Goal: Task Accomplishment & Management: Complete application form

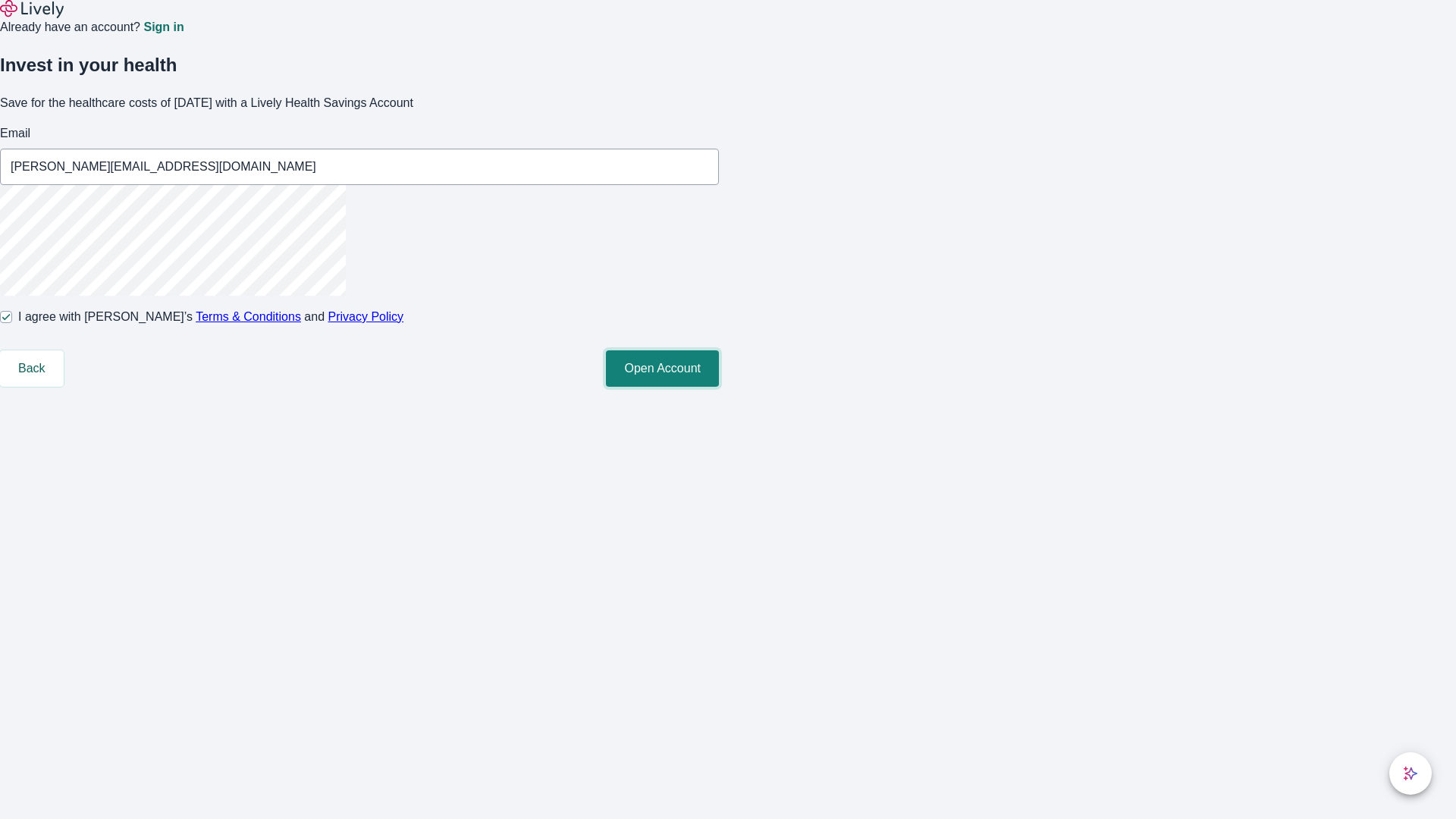
click at [719, 387] on button "Open Account" at bounding box center [662, 368] width 113 height 36
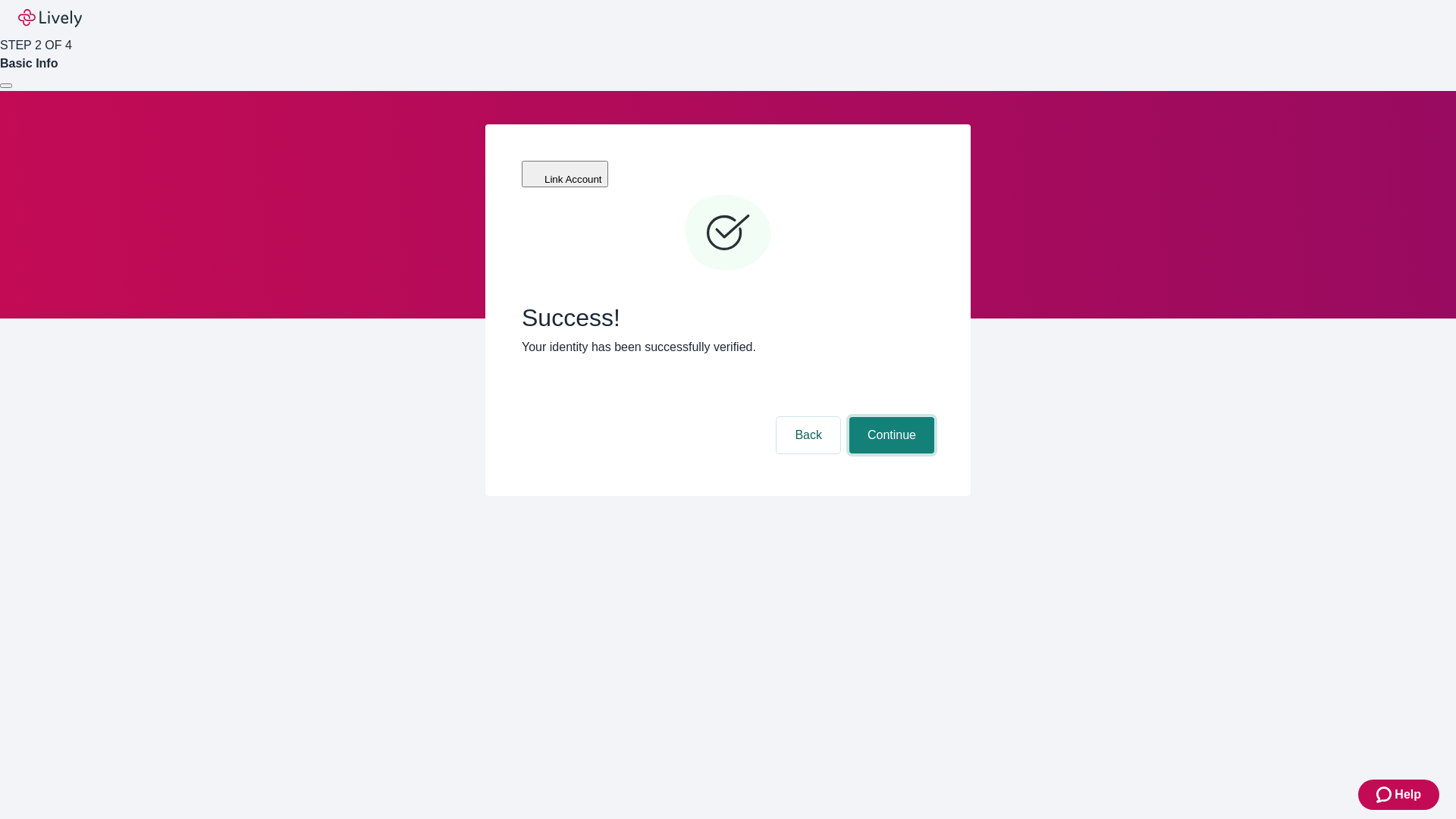
click at [889, 417] on button "Continue" at bounding box center [892, 435] width 85 height 36
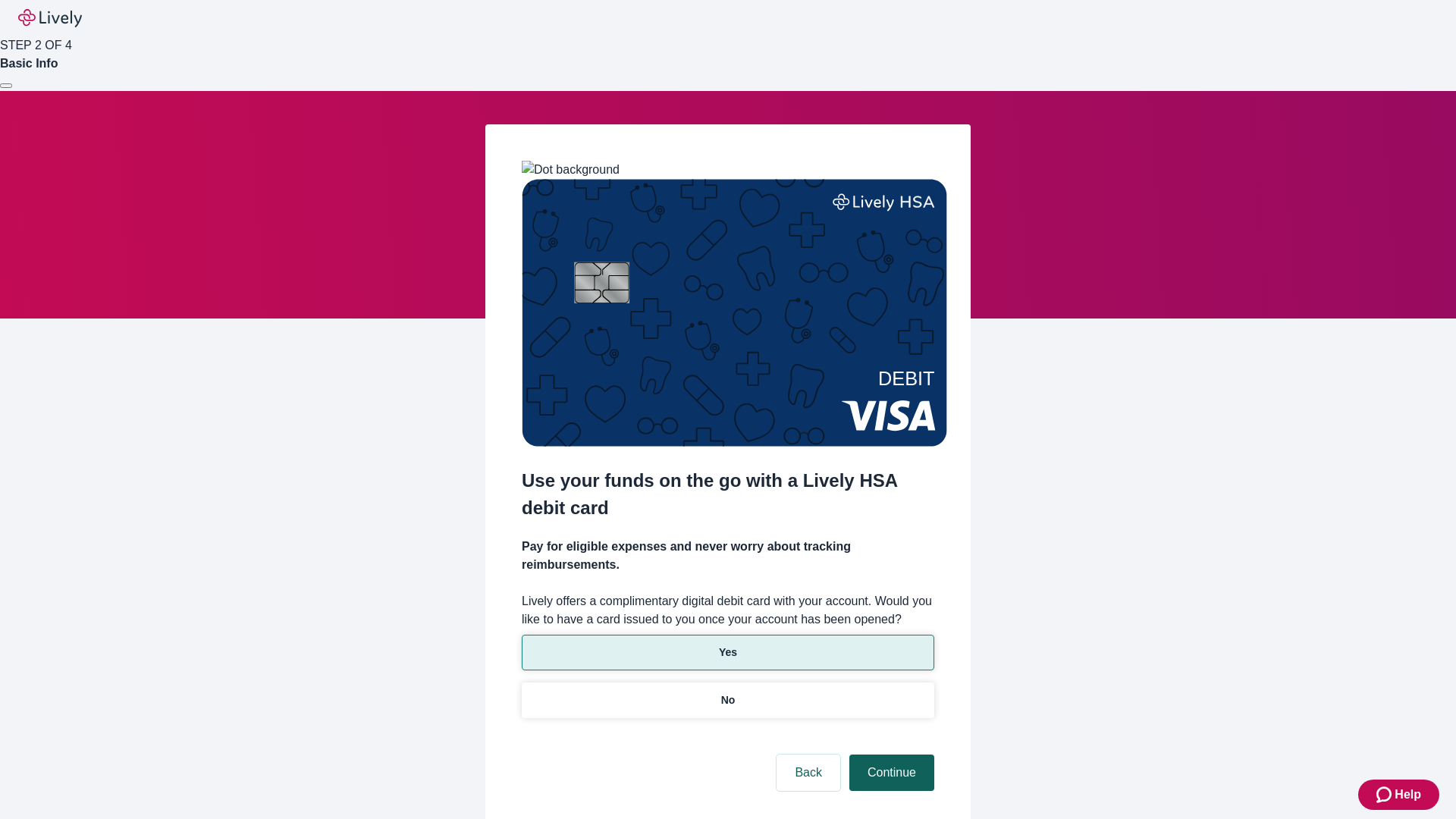
click at [727, 692] on p "No" at bounding box center [728, 700] width 14 height 16
click at [889, 754] on button "Continue" at bounding box center [892, 772] width 85 height 36
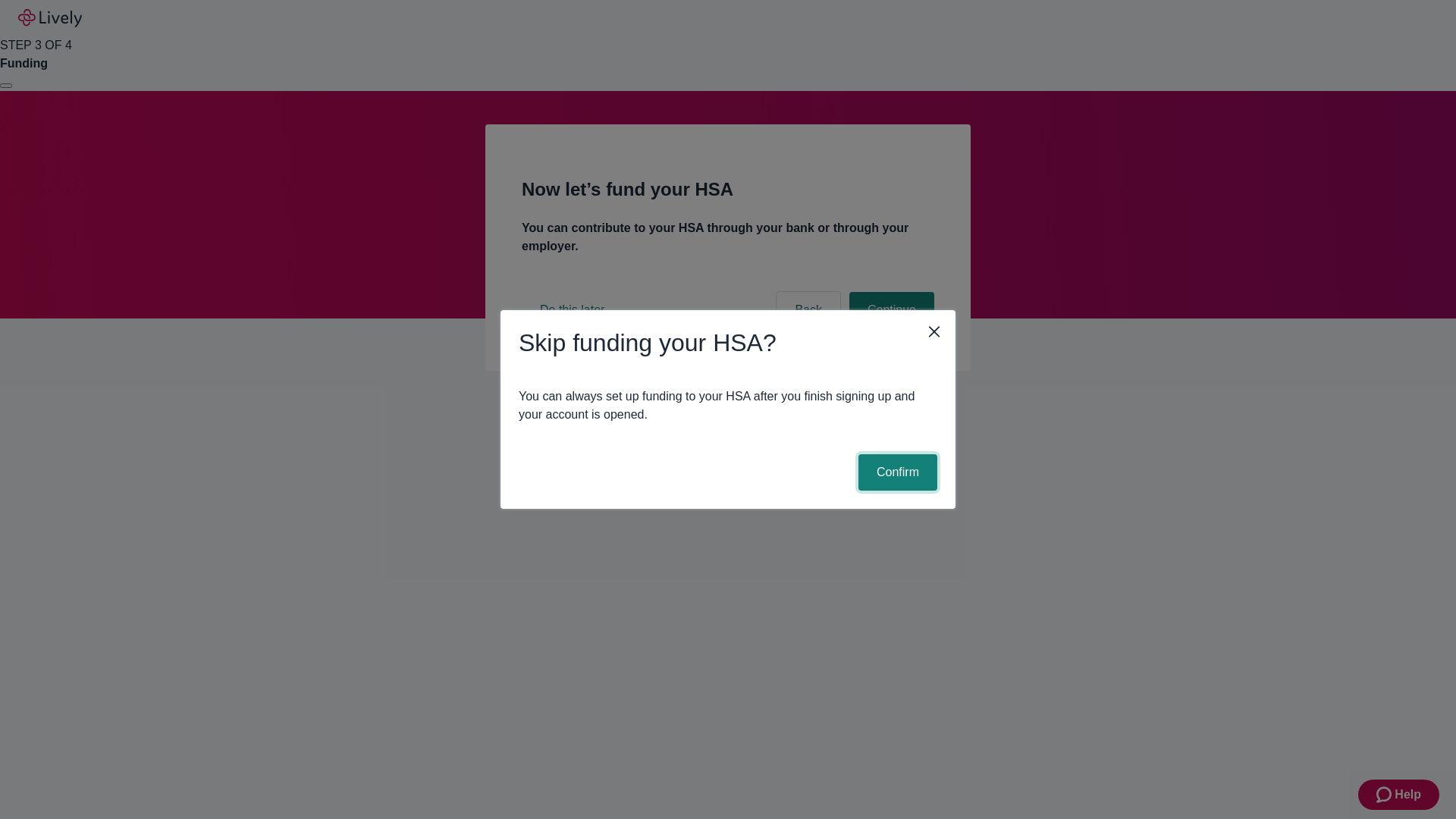
click at [895, 472] on button "Confirm" at bounding box center [897, 472] width 79 height 36
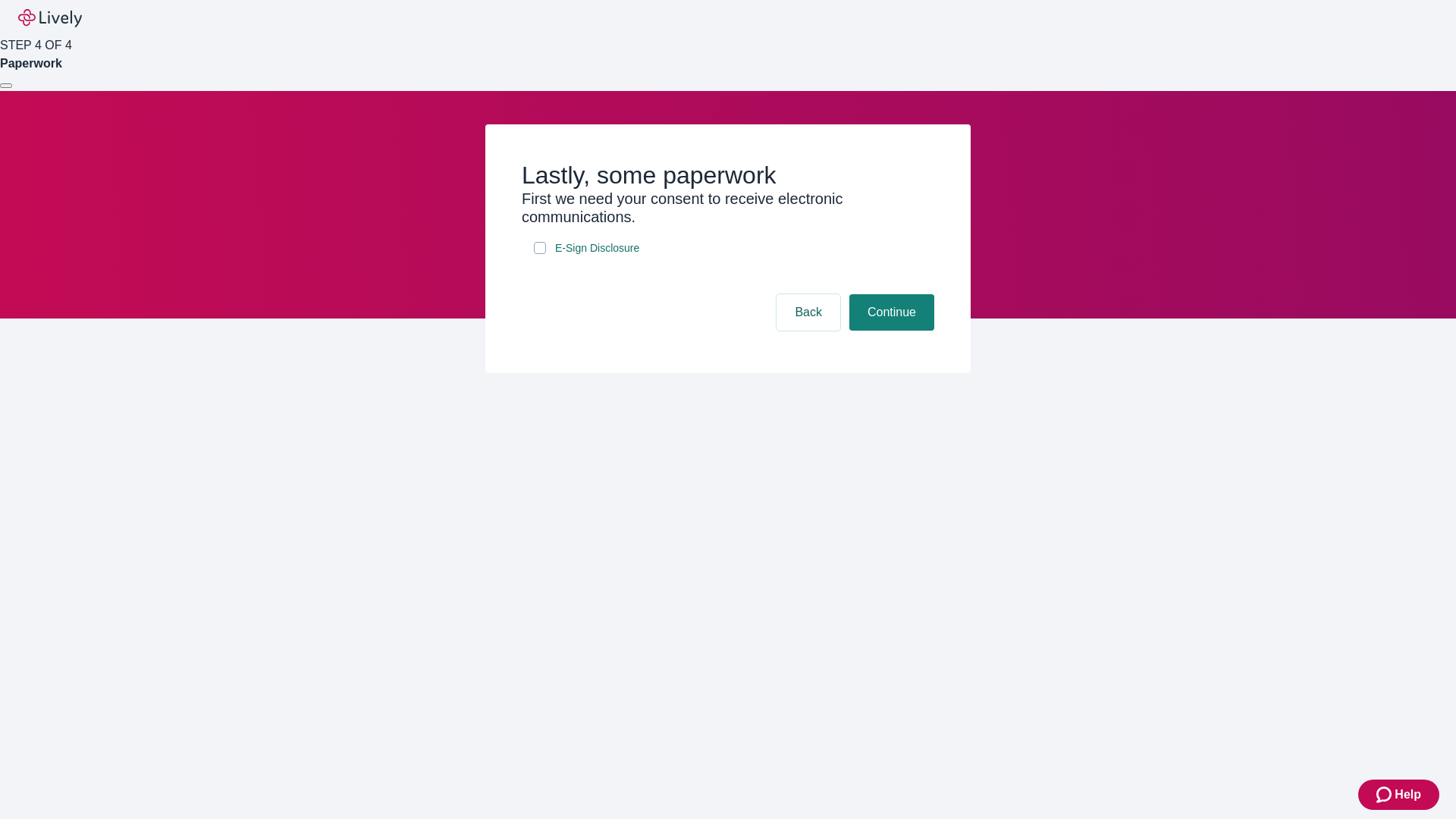
click at [539, 254] on input "E-Sign Disclosure" at bounding box center [540, 248] width 12 height 12
checkbox input "true"
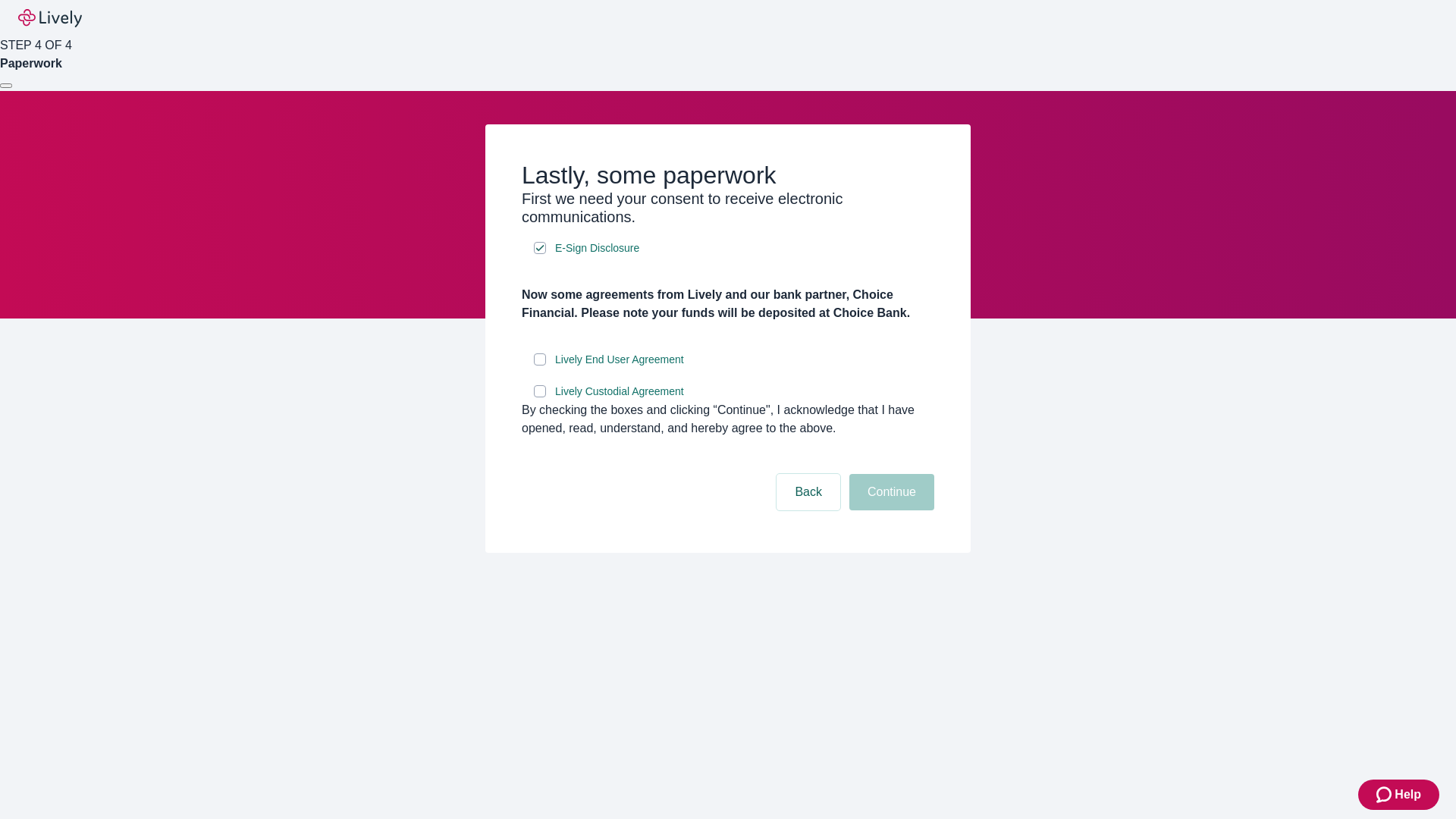
click at [539, 366] on input "Lively End User Agreement" at bounding box center [540, 359] width 12 height 12
checkbox input "true"
click at [539, 398] on input "Lively Custodial Agreement" at bounding box center [540, 391] width 12 height 12
checkbox input "true"
click at [889, 510] on button "Continue" at bounding box center [892, 492] width 85 height 36
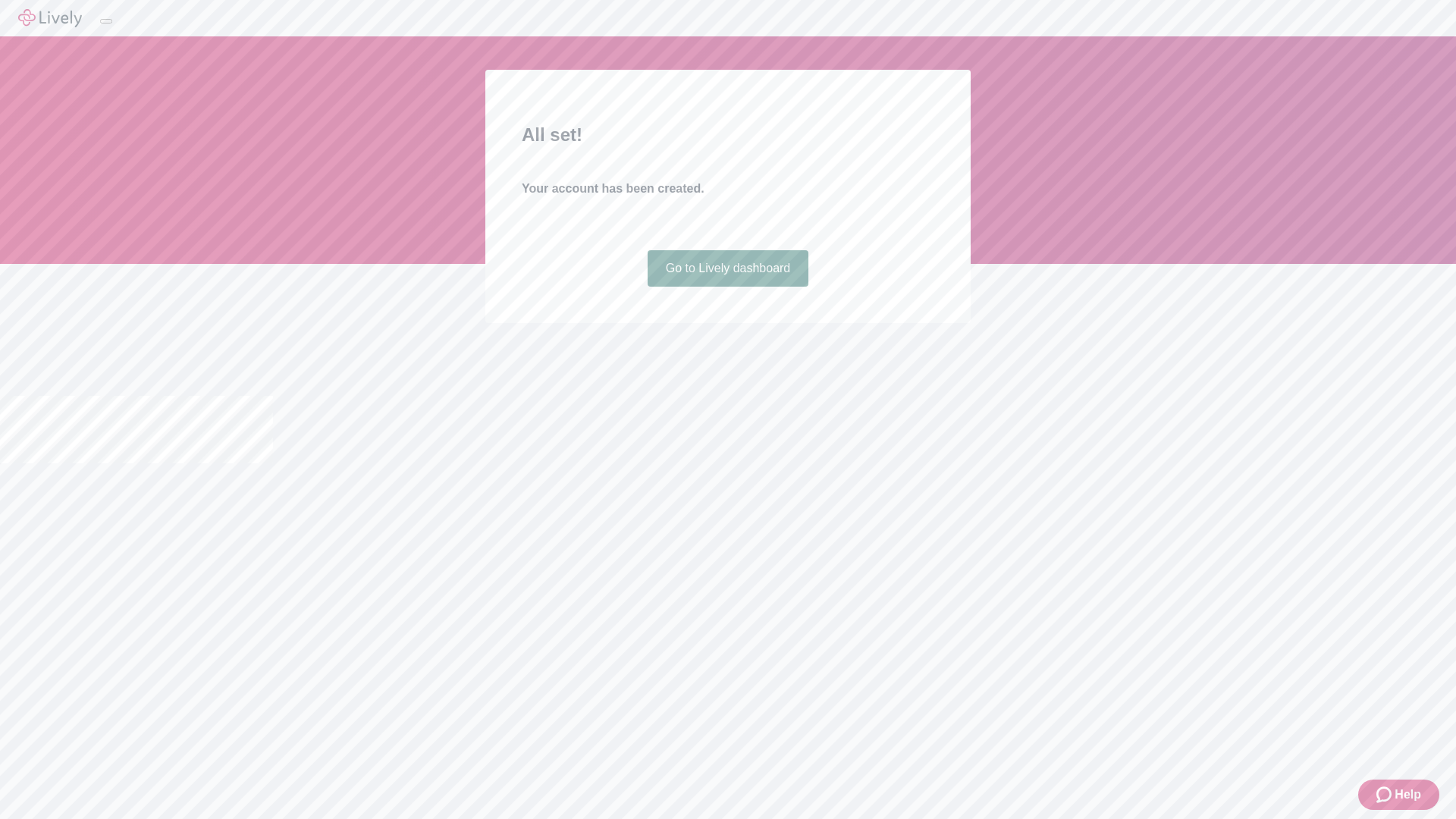
click at [727, 287] on link "Go to Lively dashboard" at bounding box center [728, 268] width 161 height 36
